Goal: Task Accomplishment & Management: Manage account settings

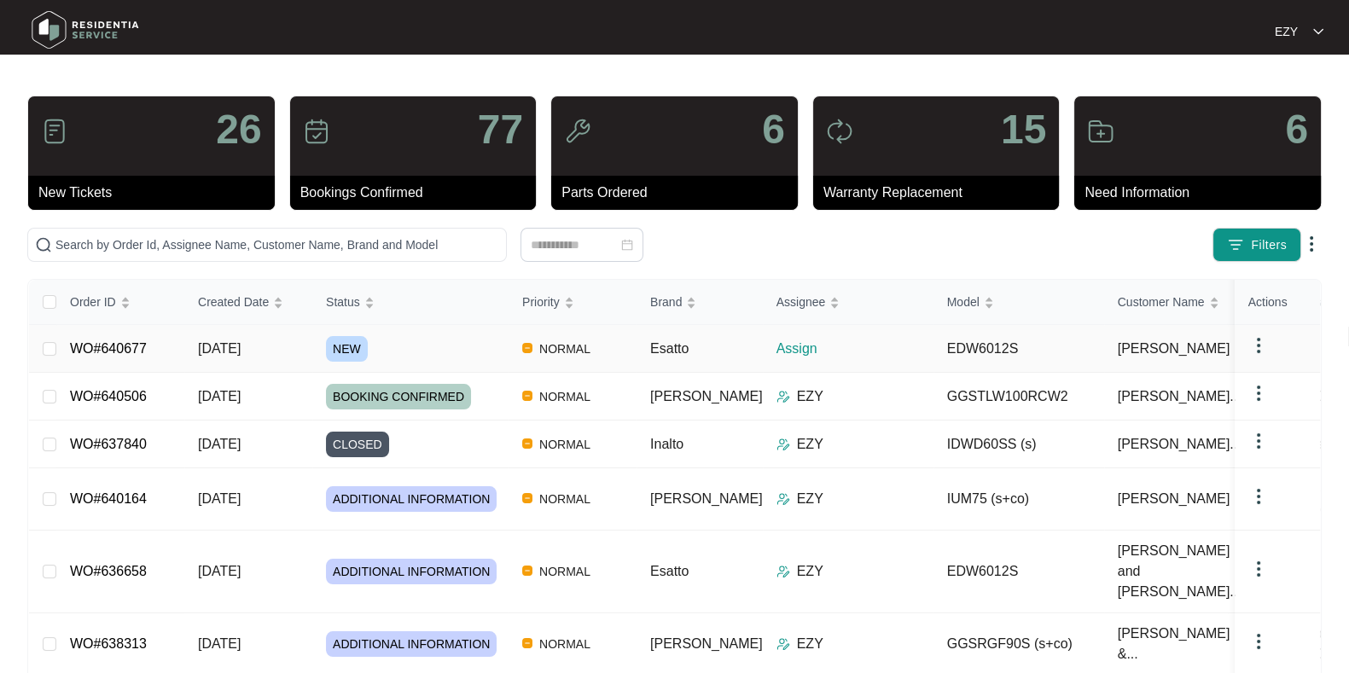
click at [409, 341] on div "NEW" at bounding box center [417, 349] width 183 height 26
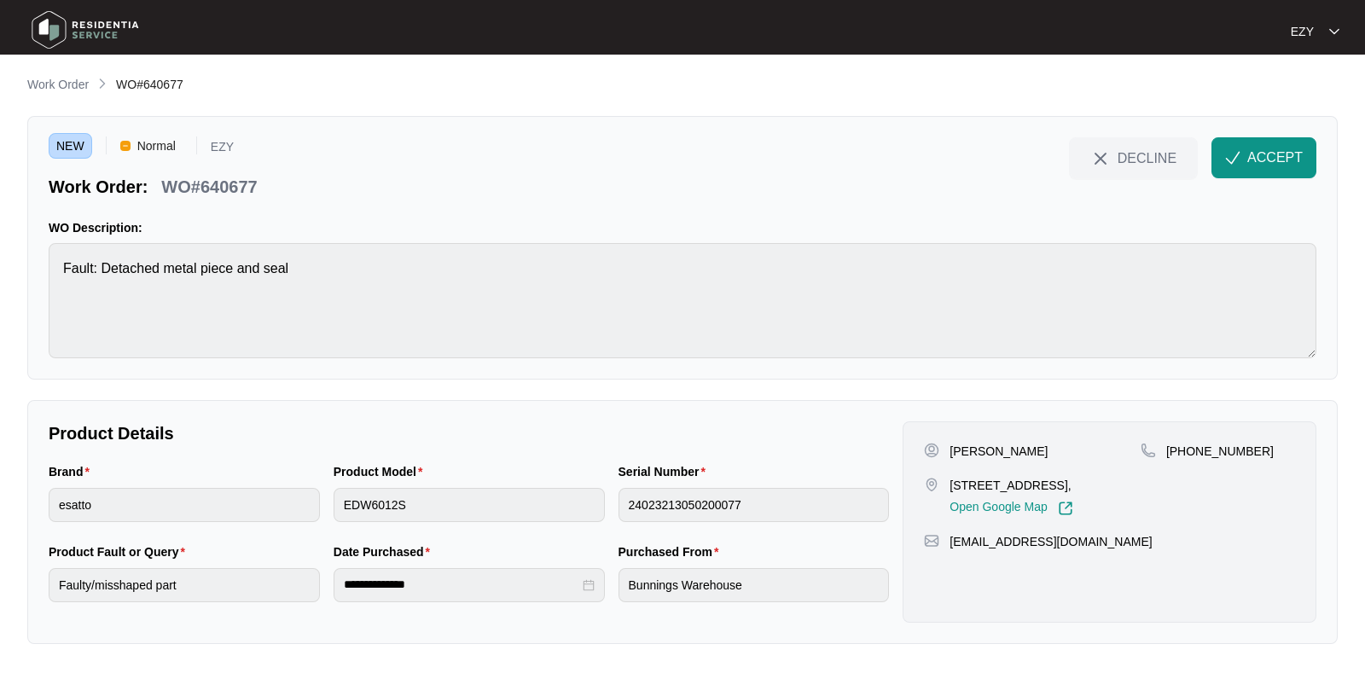
click at [199, 183] on p "WO#640677" at bounding box center [209, 187] width 96 height 24
copy div "WO#640677 DECLINE ACCEPT"
click at [202, 524] on div "Brand esatto" at bounding box center [184, 502] width 285 height 80
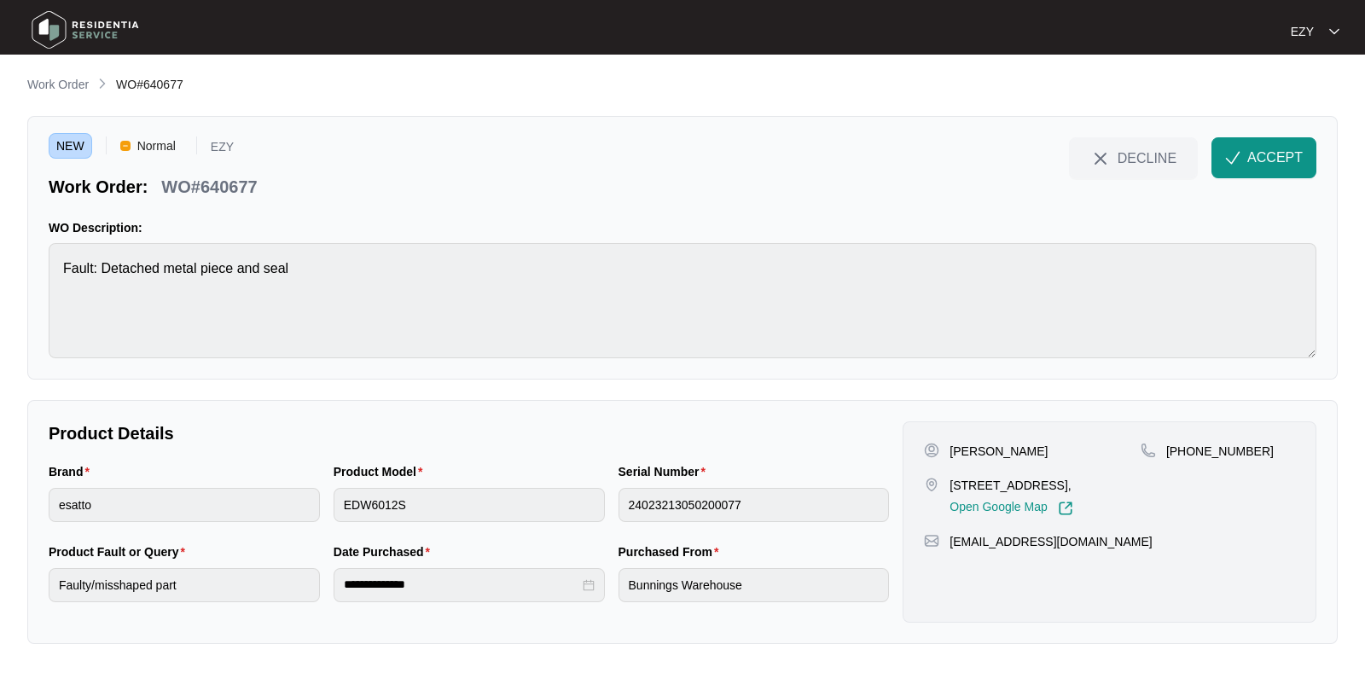
click at [202, 524] on div "Brand esatto" at bounding box center [184, 502] width 285 height 80
click at [955, 446] on p "[PERSON_NAME]" at bounding box center [998, 451] width 98 height 17
copy p "[PERSON_NAME]"
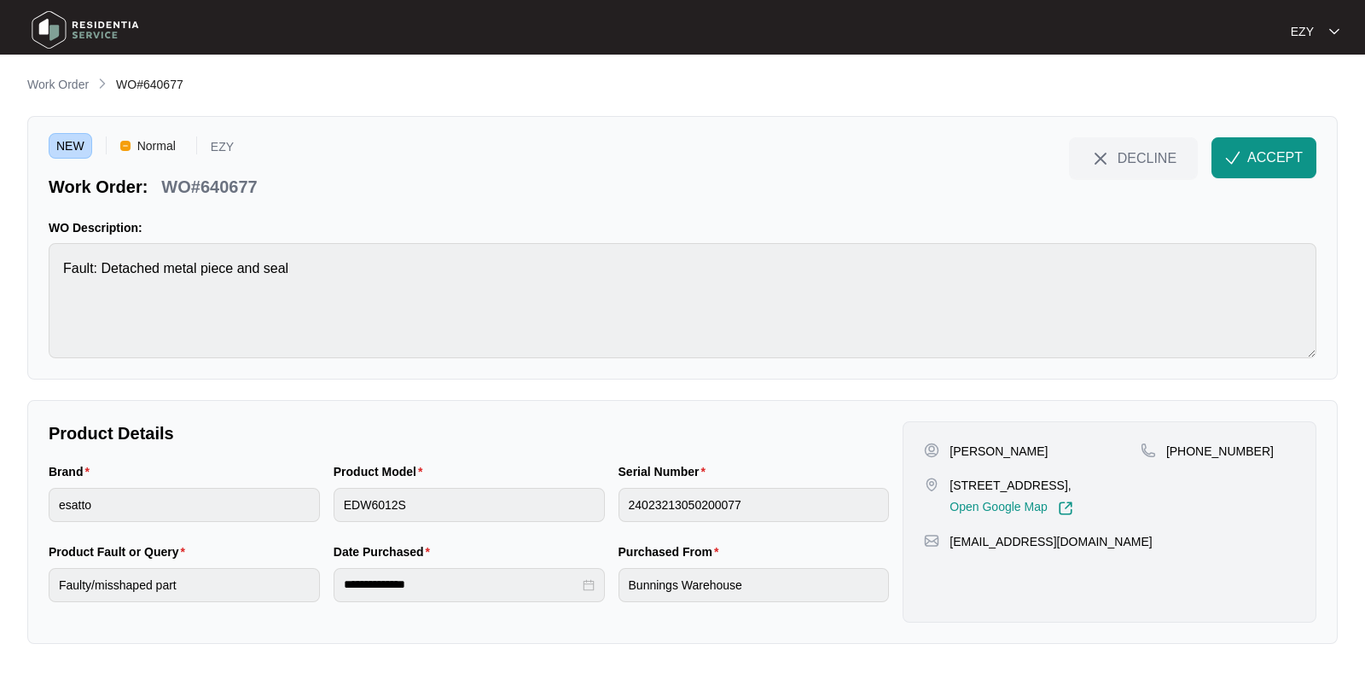
click at [973, 474] on div "[PERSON_NAME] [STREET_ADDRESS], Open Google Map" at bounding box center [1032, 479] width 217 height 73
copy p "[STREET_ADDRESS],"
drag, startPoint x: 1296, startPoint y: 456, endPoint x: 1185, endPoint y: 456, distance: 110.9
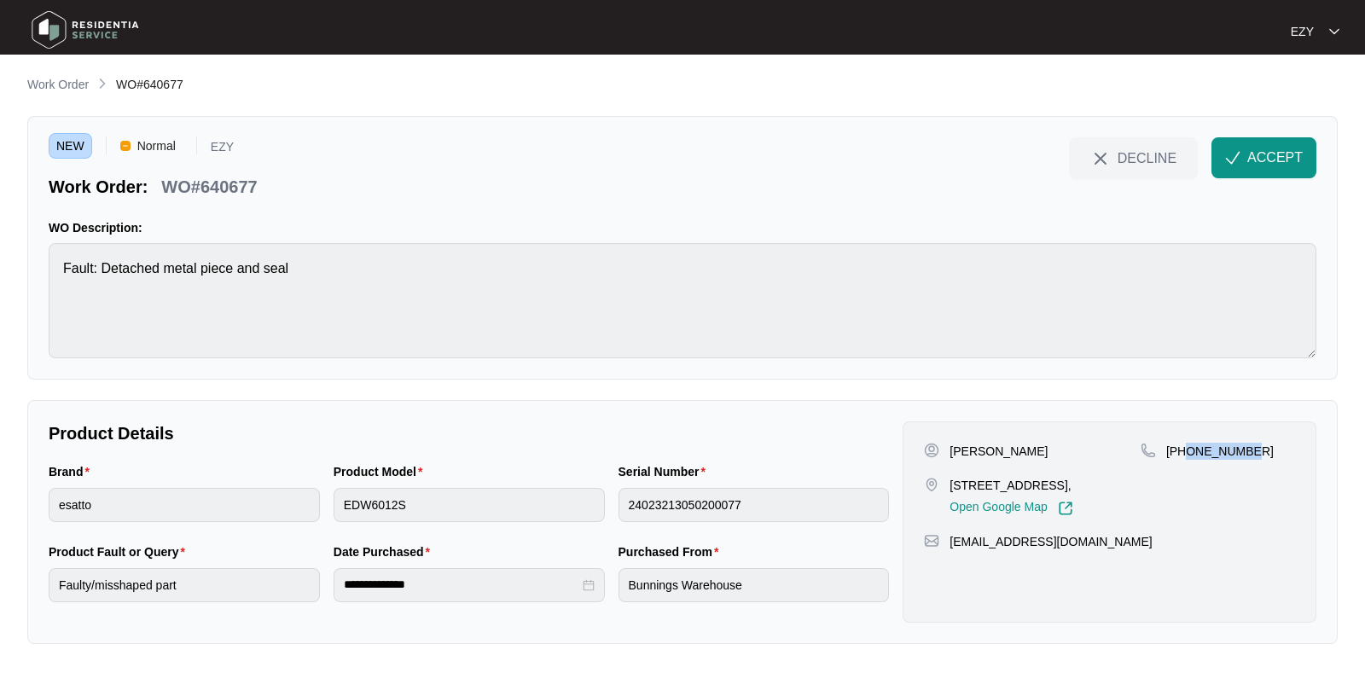
click at [1185, 456] on div "[PERSON_NAME] [STREET_ADDRESS], Open Google Map [PHONE_NUMBER] [EMAIL_ADDRESS][…" at bounding box center [1110, 521] width 414 height 201
copy p "452213887"
click at [1234, 153] on img "button" at bounding box center [1232, 157] width 15 height 15
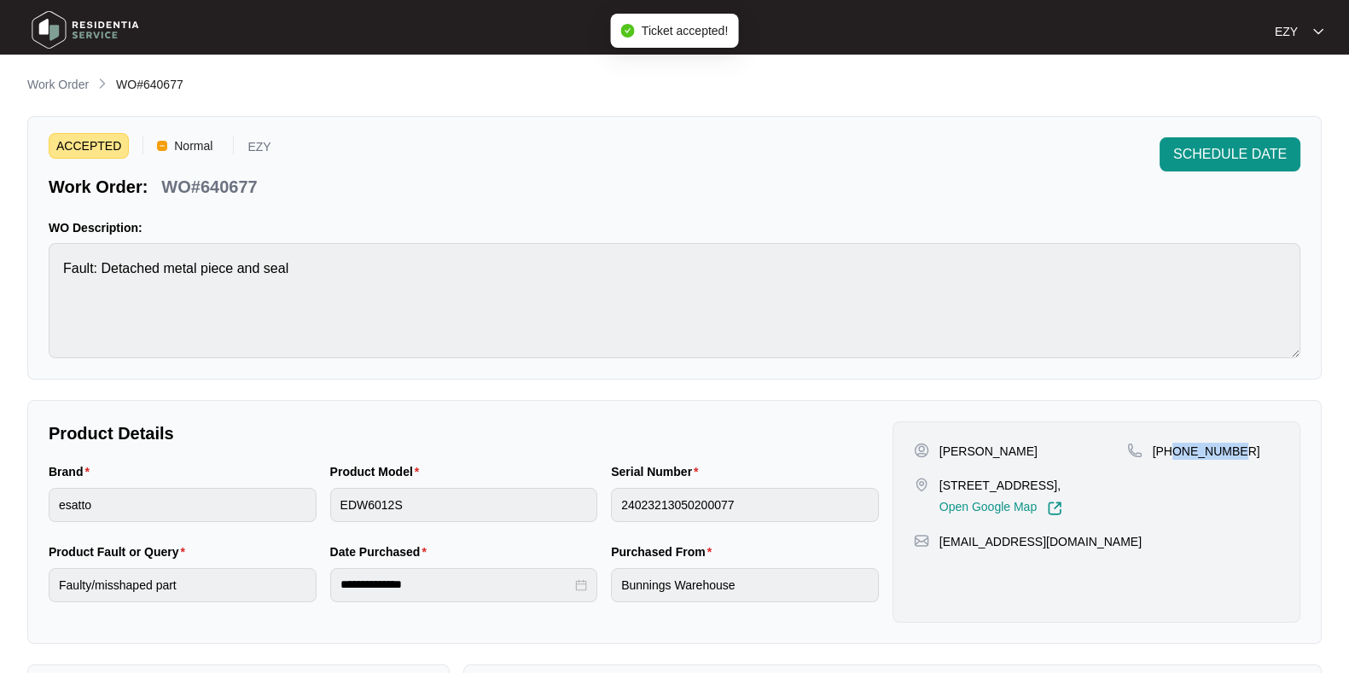
scroll to position [456, 0]
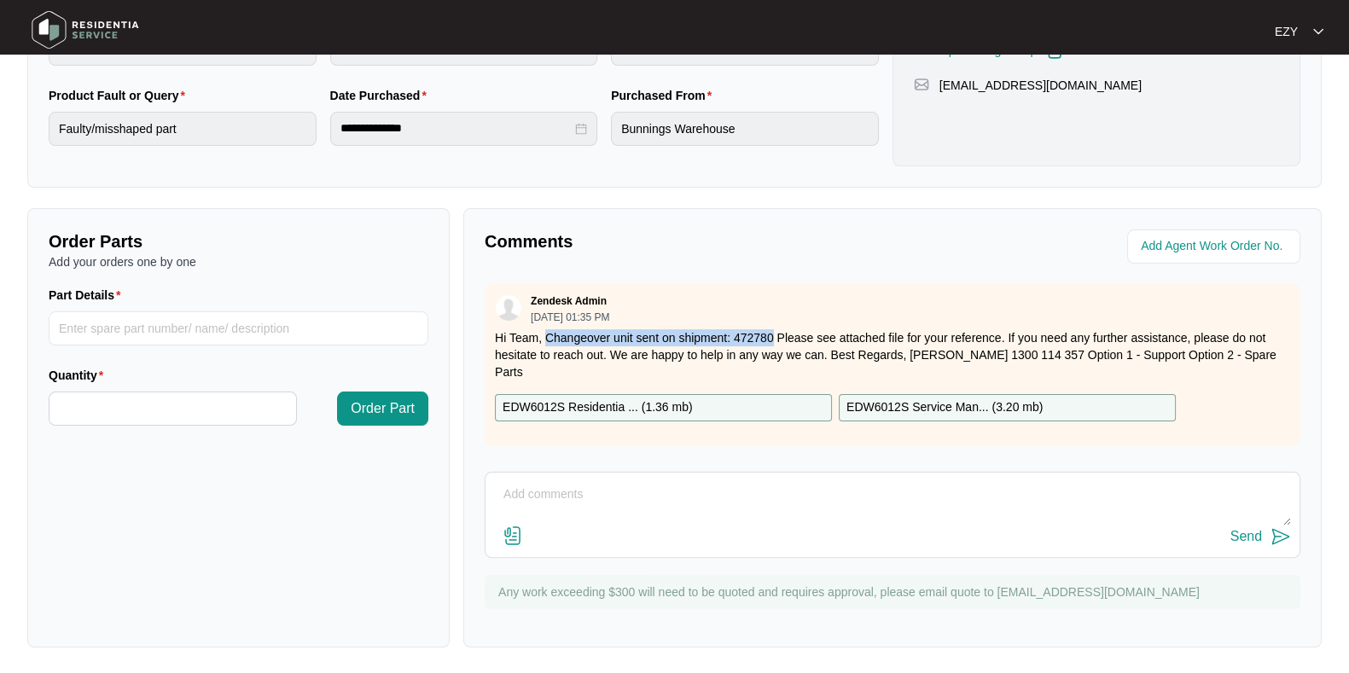
drag, startPoint x: 546, startPoint y: 336, endPoint x: 771, endPoint y: 339, distance: 225.2
click at [771, 339] on p "Hi Team, Changeover unit sent on shipment: 472780 Please see attached file for …" at bounding box center [892, 354] width 795 height 51
copy p "Changeover unit sent on shipment: 472780"
click at [733, 394] on div "EDW6012S Residentia ... ( 1.36 mb )" at bounding box center [663, 407] width 337 height 27
click at [883, 398] on p "EDW6012S Service Man... ( 3.20 mb )" at bounding box center [944, 407] width 196 height 19
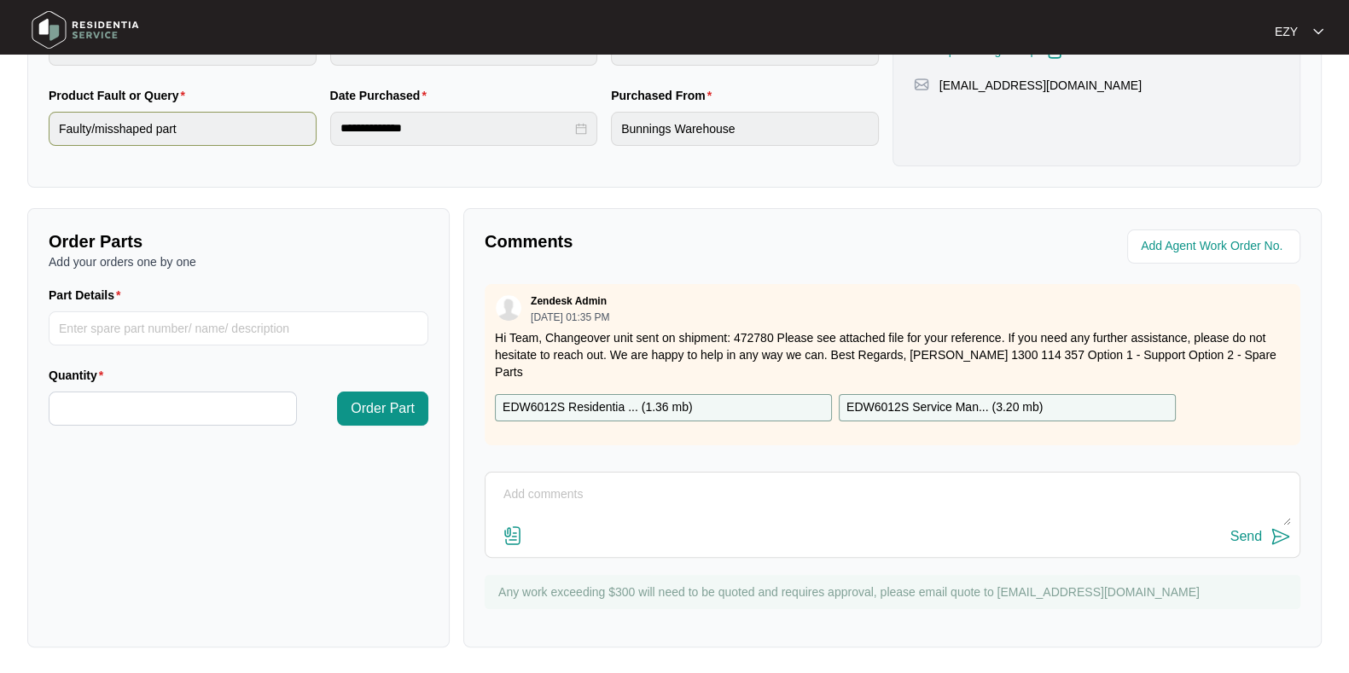
scroll to position [0, 0]
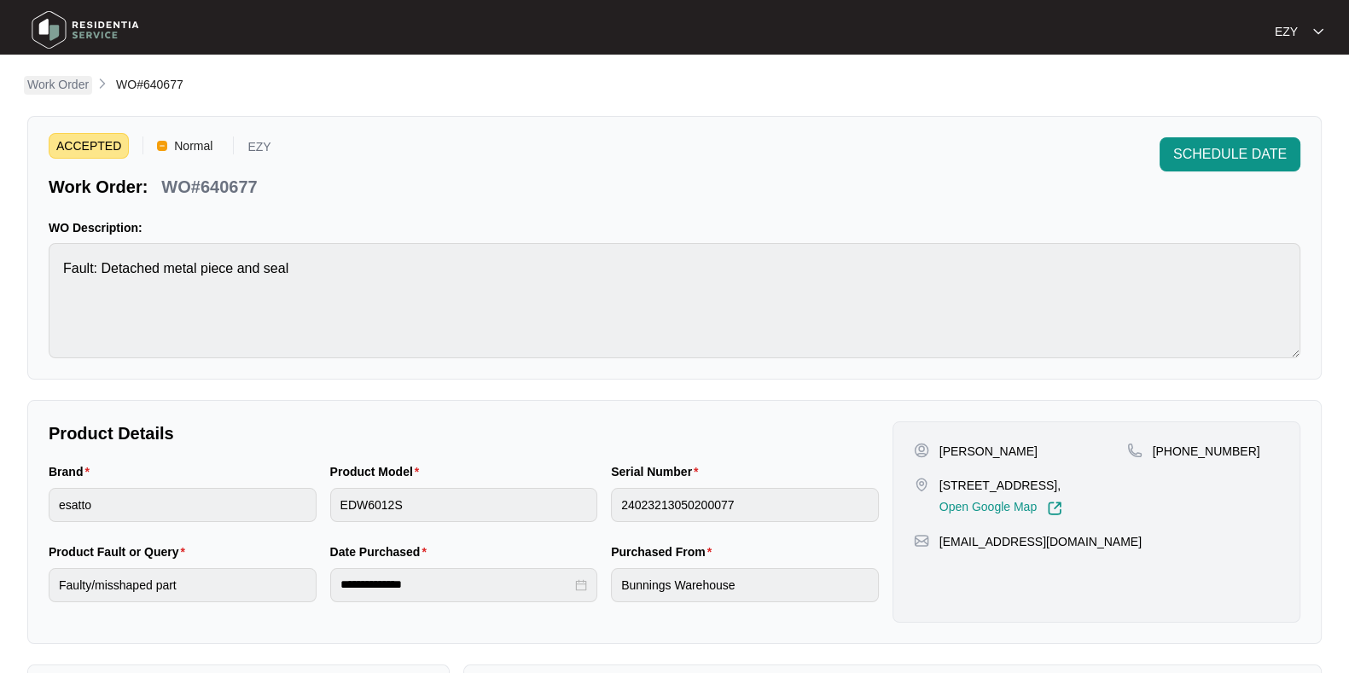
click at [54, 84] on p "Work Order" at bounding box center [57, 84] width 61 height 17
